Goal: Find contact information: Find contact information

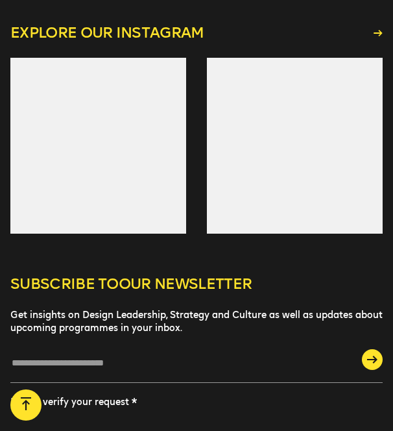
scroll to position [3433, 0]
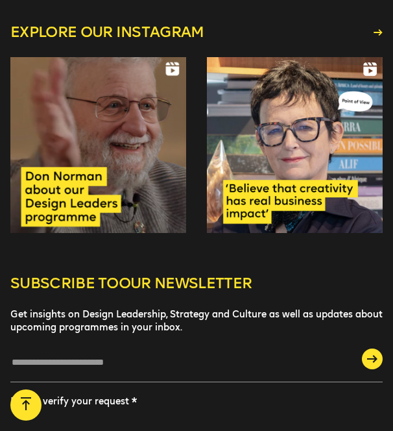
click at [337, 250] on div "Explore our instagram" at bounding box center [196, 133] width 372 height 282
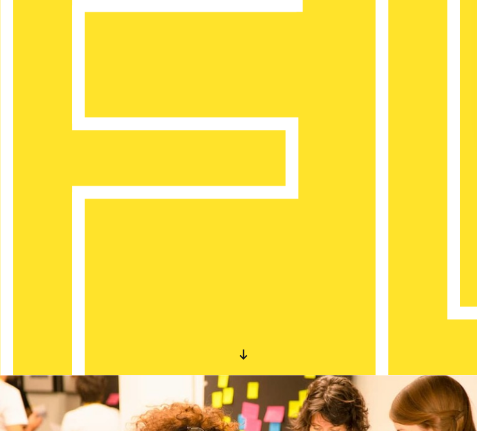
scroll to position [0, 0]
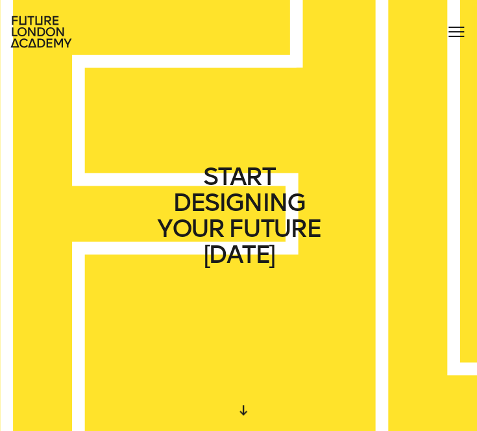
click at [392, 30] on div at bounding box center [455, 31] width 21 height 21
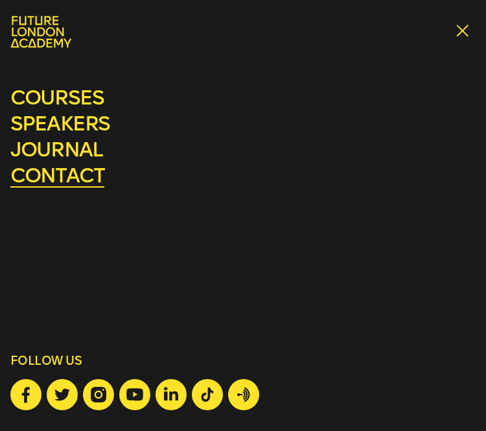
click at [67, 172] on link "contact" at bounding box center [57, 175] width 94 height 24
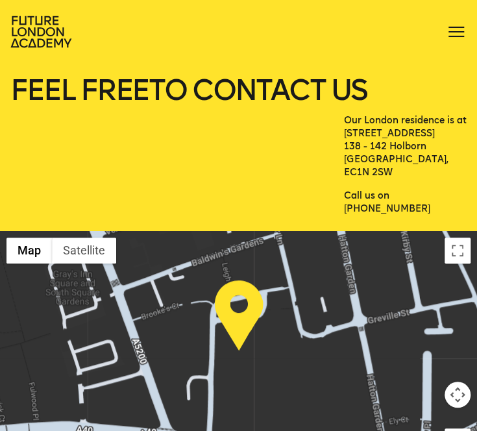
click at [365, 350] on div at bounding box center [238, 350] width 477 height 239
click at [17, 39] on icon at bounding box center [42, 32] width 64 height 32
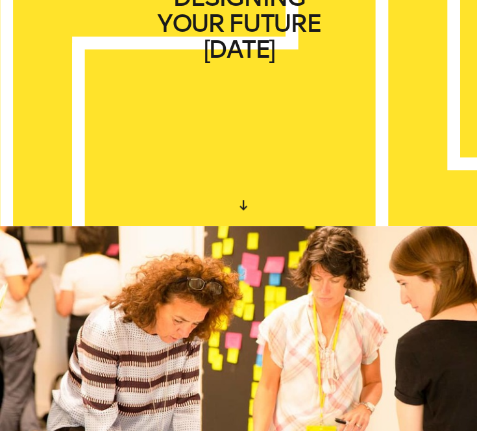
scroll to position [204, 0]
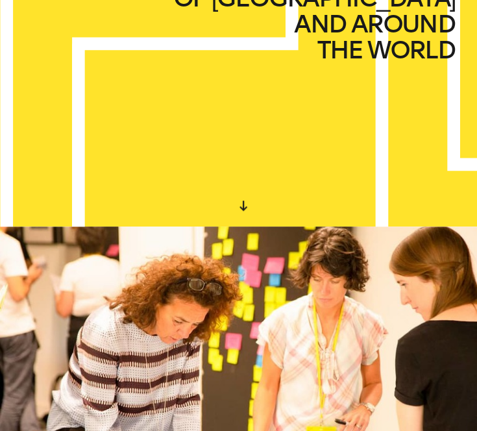
click at [49, 290] on div at bounding box center [238, 359] width 477 height 267
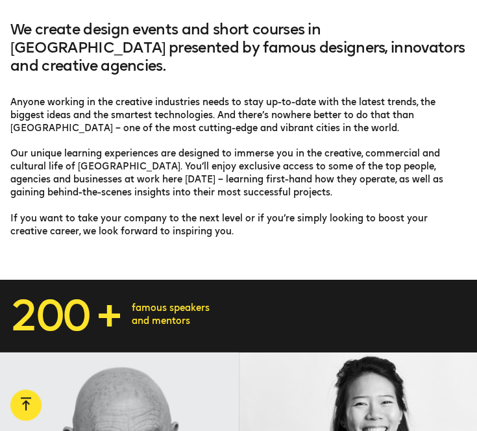
scroll to position [721, 0]
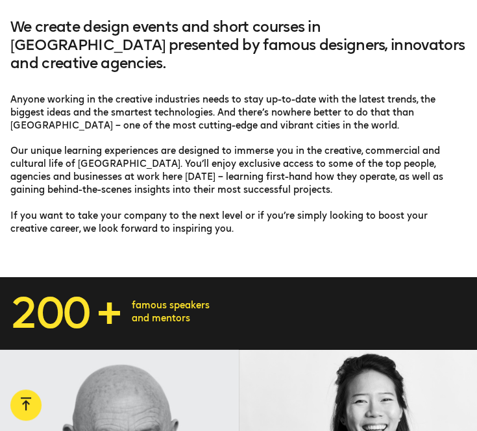
click at [35, 234] on div "We create design events and short courses in [GEOGRAPHIC_DATA] presented by fam…" at bounding box center [238, 147] width 477 height 259
